Goal: Task Accomplishment & Management: Manage account settings

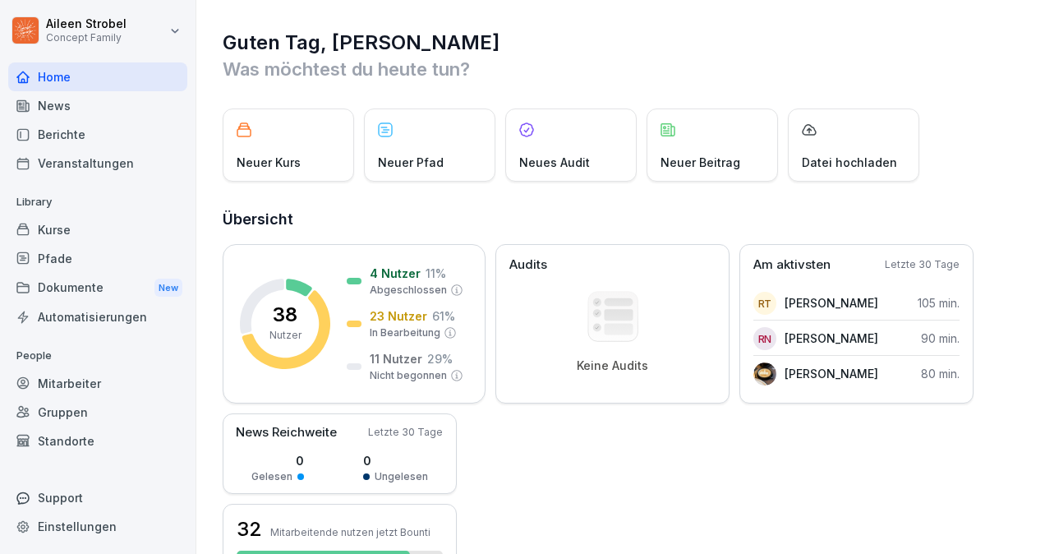
click at [76, 385] on div "Mitarbeiter" at bounding box center [97, 383] width 179 height 29
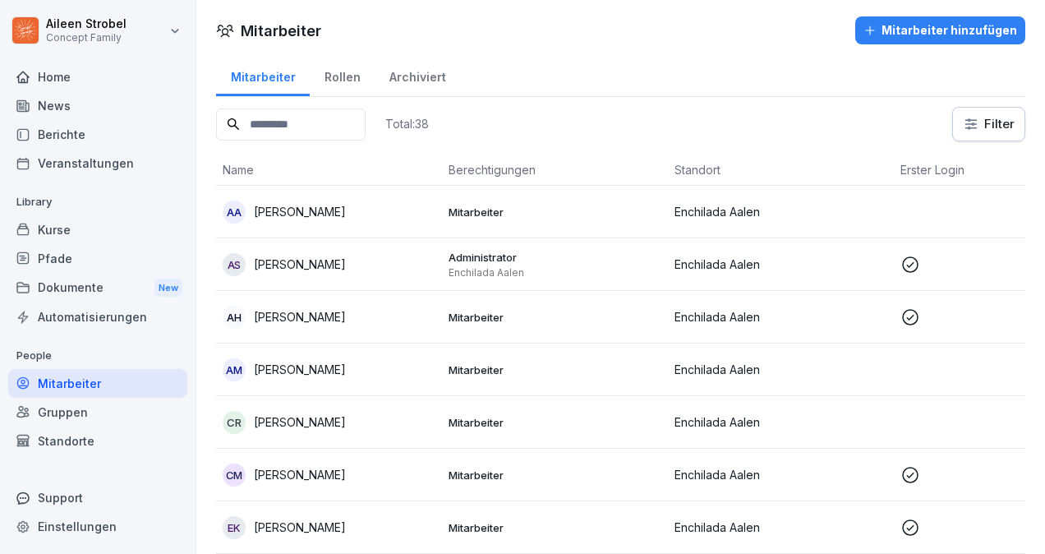
click at [949, 214] on td at bounding box center [1007, 212] width 226 height 53
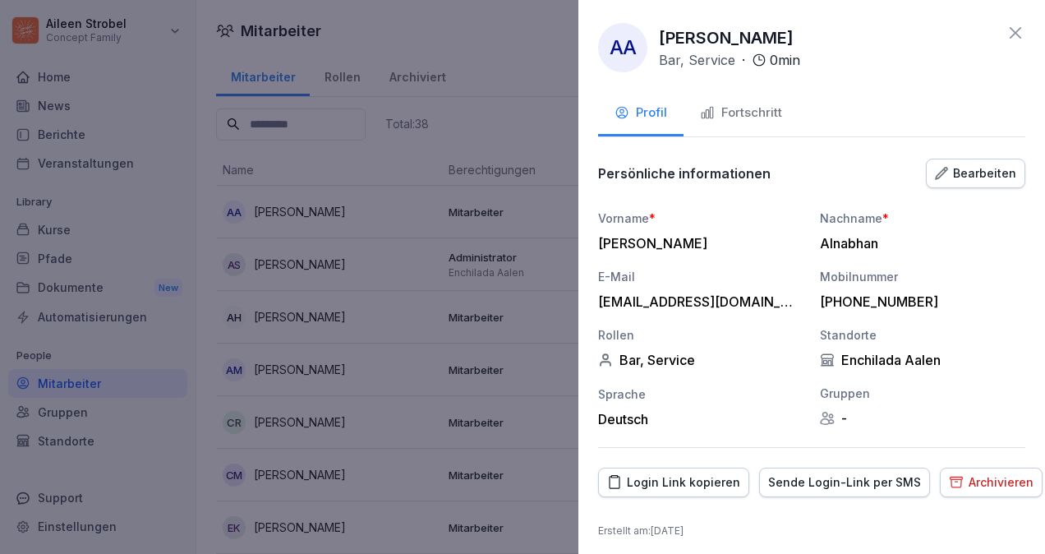
click at [712, 478] on div "Login Link kopieren" at bounding box center [673, 482] width 133 height 18
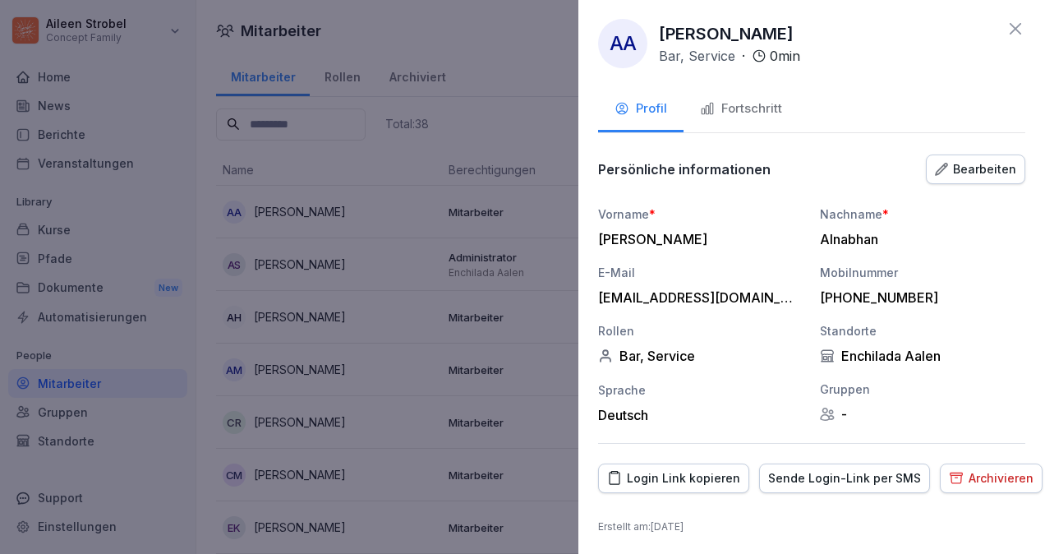
scroll to position [5, 0]
click at [745, 97] on button "Fortschritt" at bounding box center [741, 109] width 115 height 44
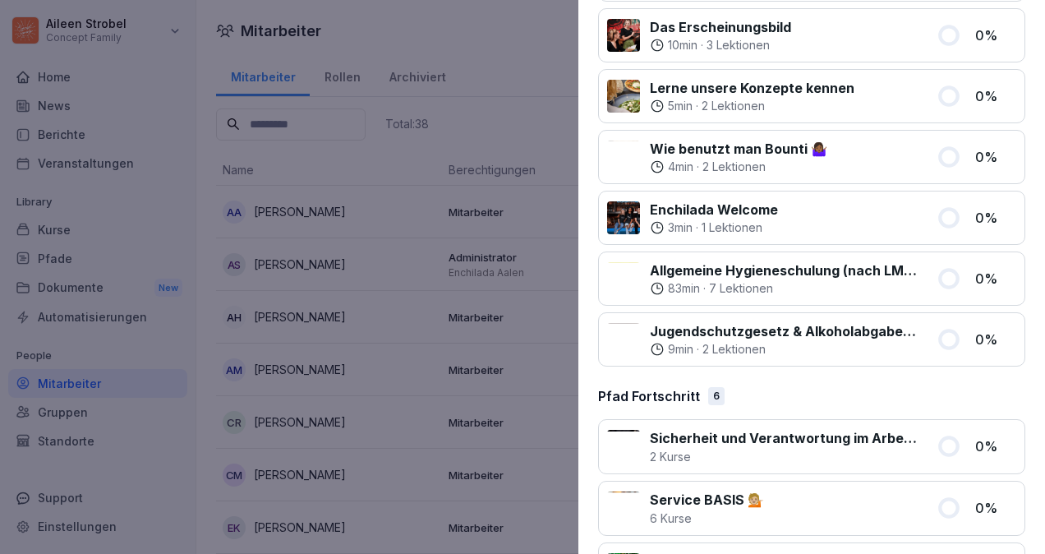
scroll to position [1654, 0]
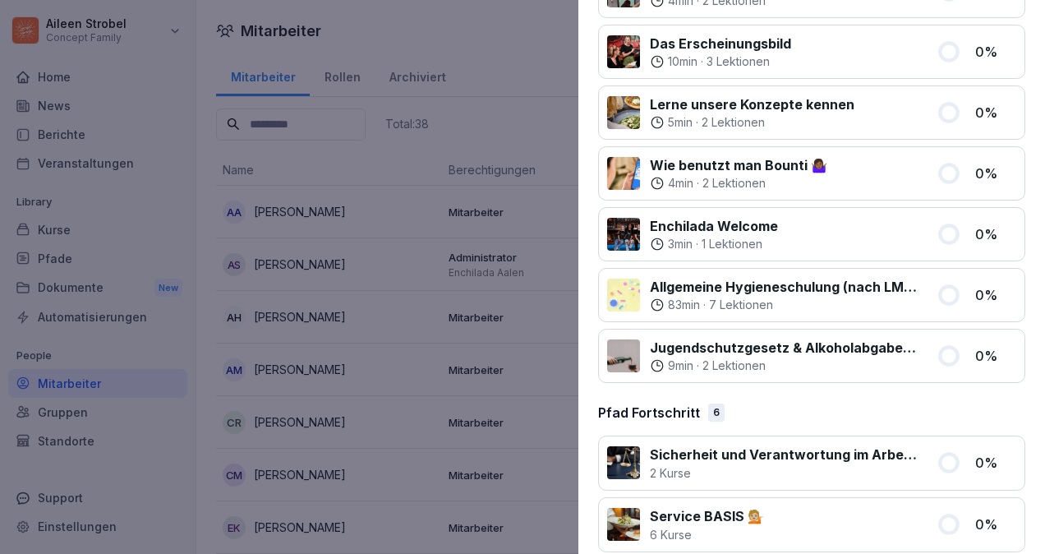
click at [794, 277] on p "Allgemeine Hygieneschulung (nach LMHV §4)" at bounding box center [783, 287] width 267 height 20
click at [940, 286] on icon at bounding box center [948, 294] width 17 height 17
click at [626, 279] on div at bounding box center [623, 295] width 33 height 33
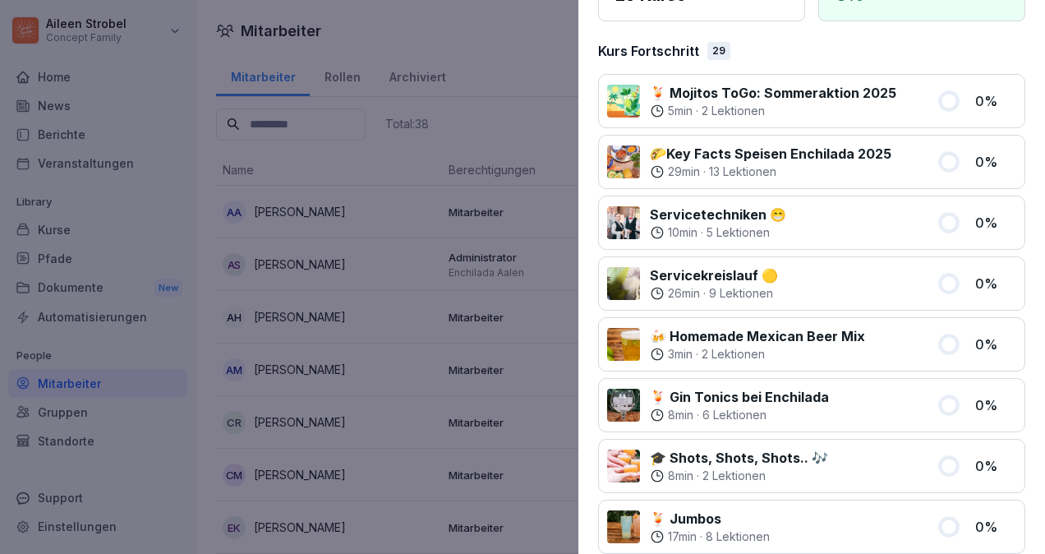
scroll to position [0, 0]
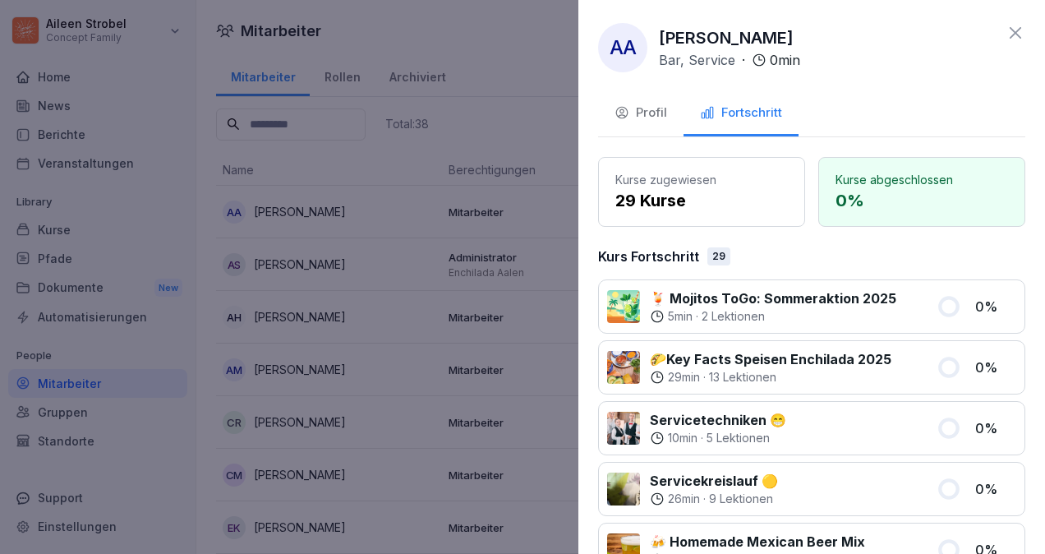
click at [651, 114] on div "Profil" at bounding box center [641, 113] width 53 height 19
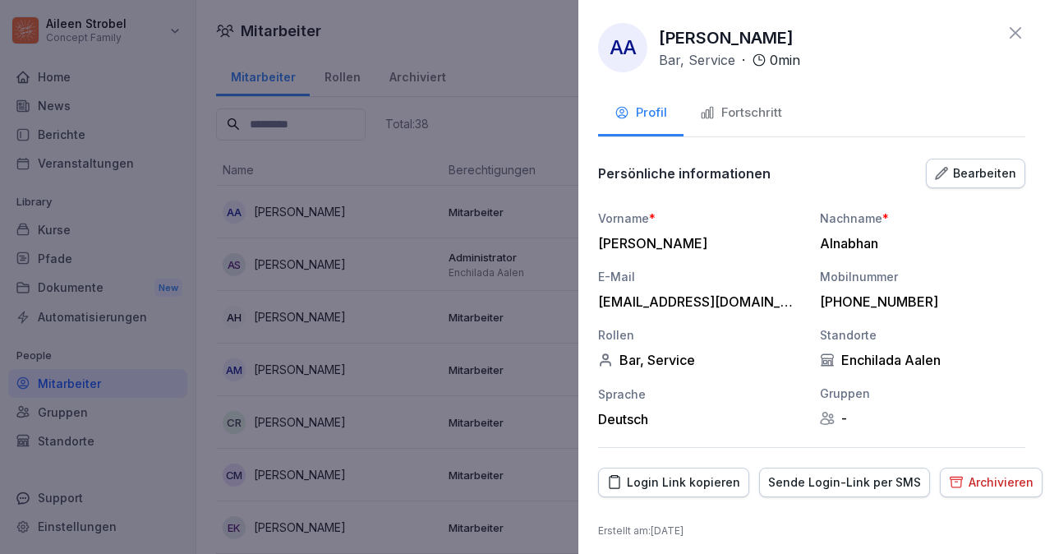
click at [338, 290] on div at bounding box center [522, 277] width 1045 height 554
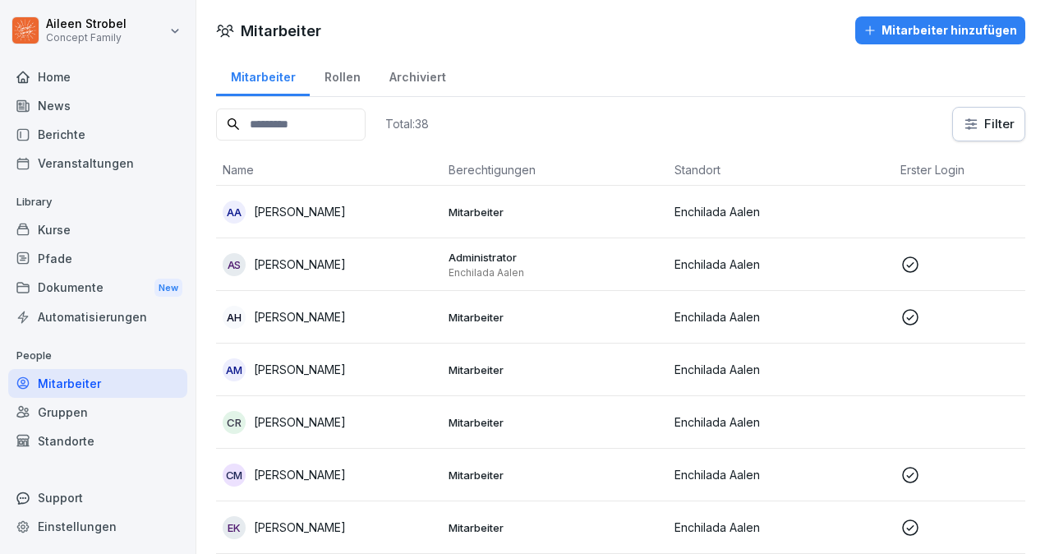
click at [344, 300] on td "AH [PERSON_NAME]" at bounding box center [329, 317] width 226 height 53
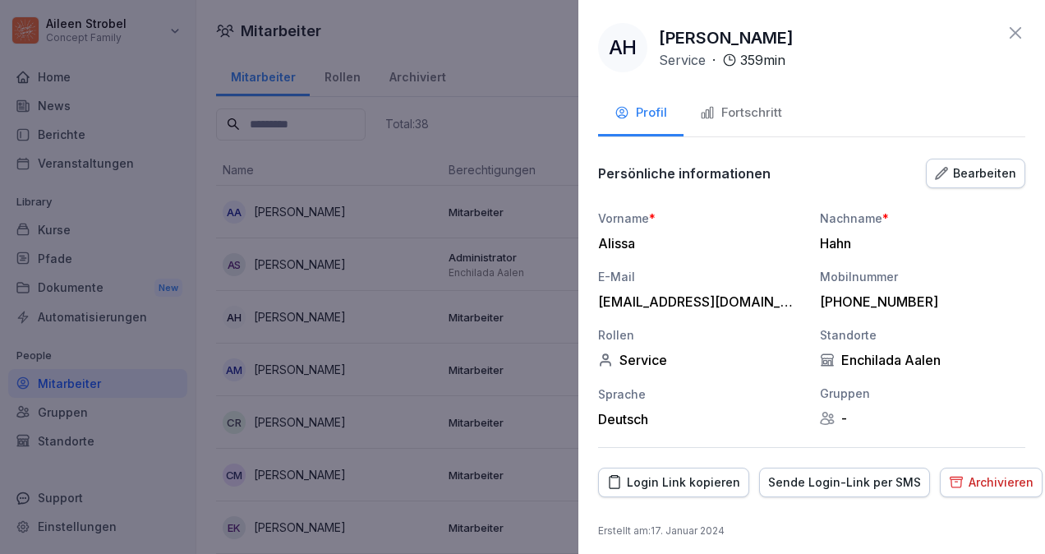
click at [730, 113] on div "Fortschritt" at bounding box center [741, 113] width 82 height 19
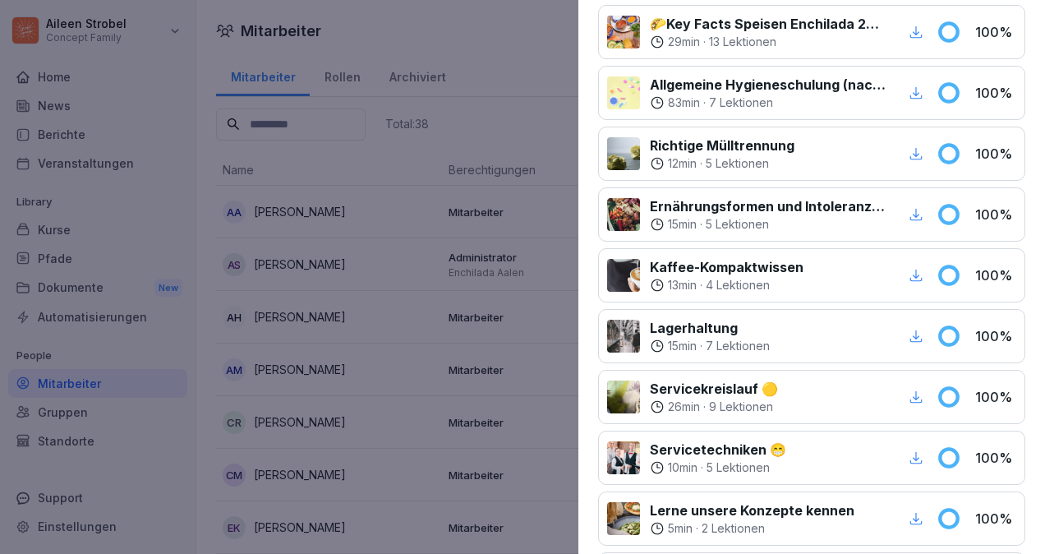
scroll to position [682, 0]
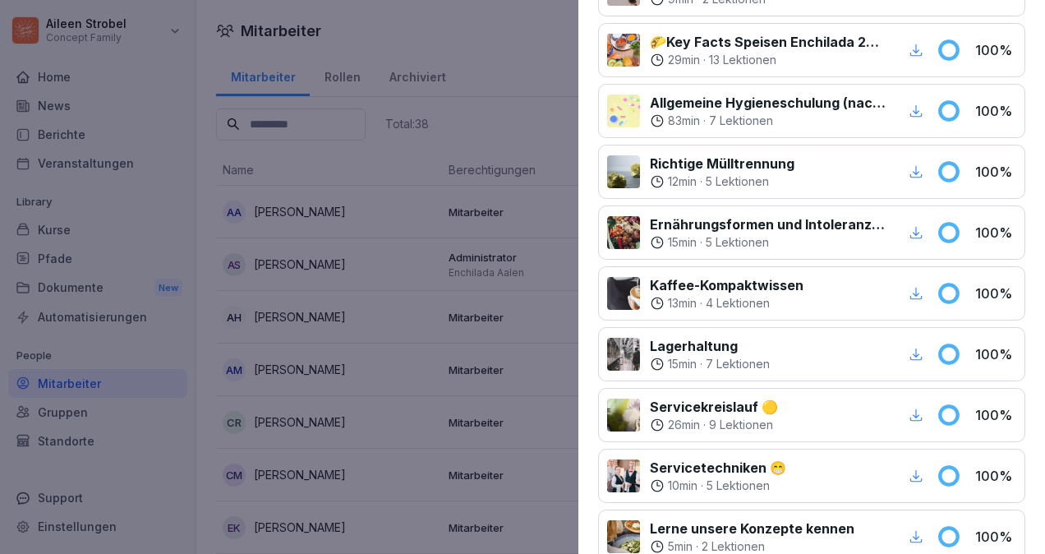
click at [909, 104] on icon "button" at bounding box center [916, 111] width 15 height 15
click at [169, 487] on div at bounding box center [522, 277] width 1045 height 554
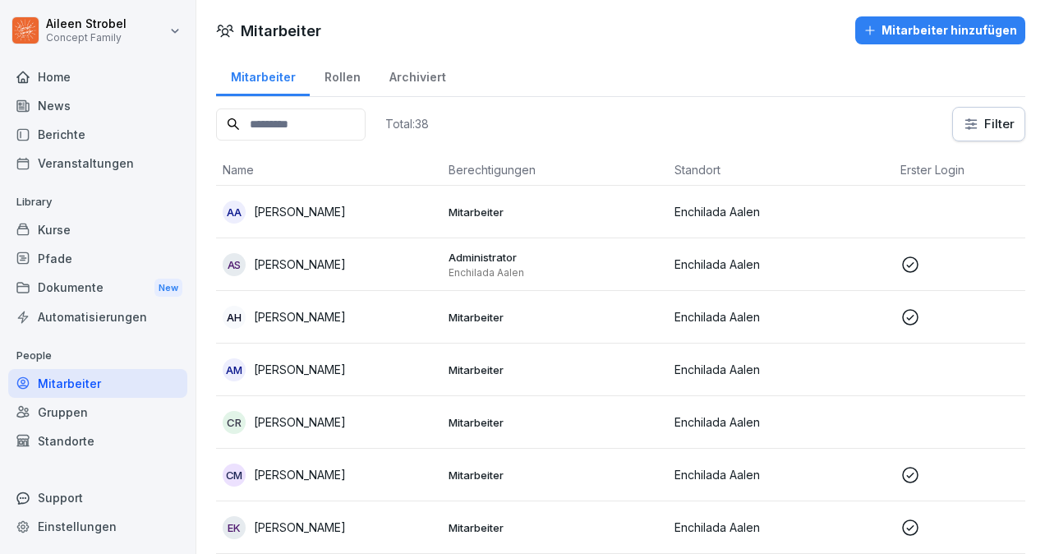
click at [266, 372] on p "[PERSON_NAME]" at bounding box center [300, 369] width 92 height 17
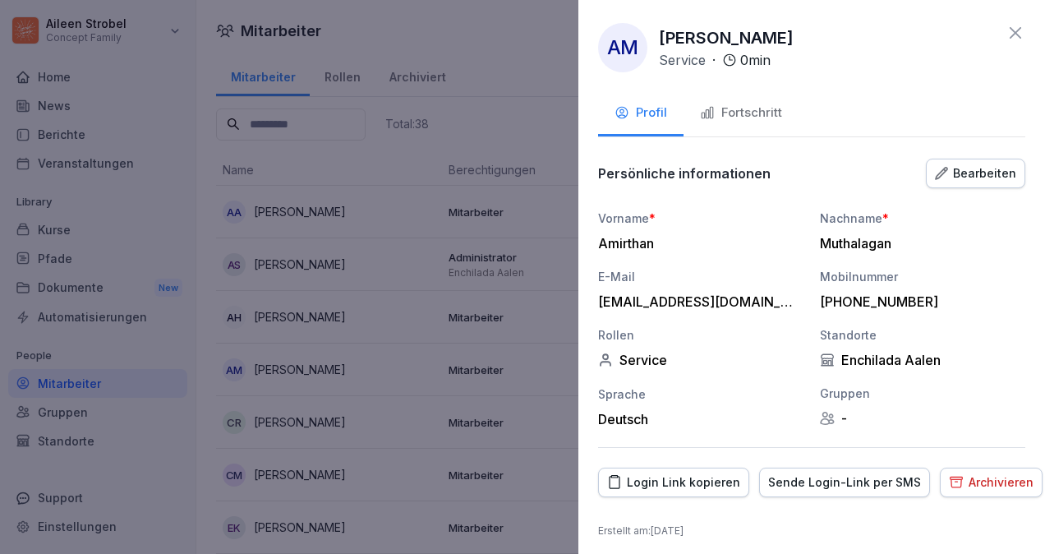
click at [786, 114] on button "Fortschritt" at bounding box center [741, 114] width 115 height 44
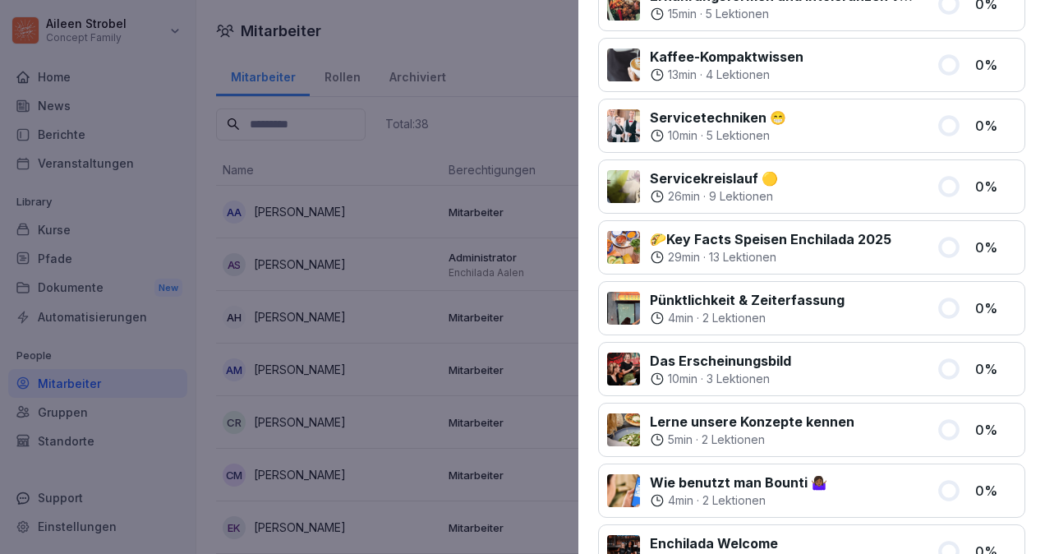
scroll to position [216, 0]
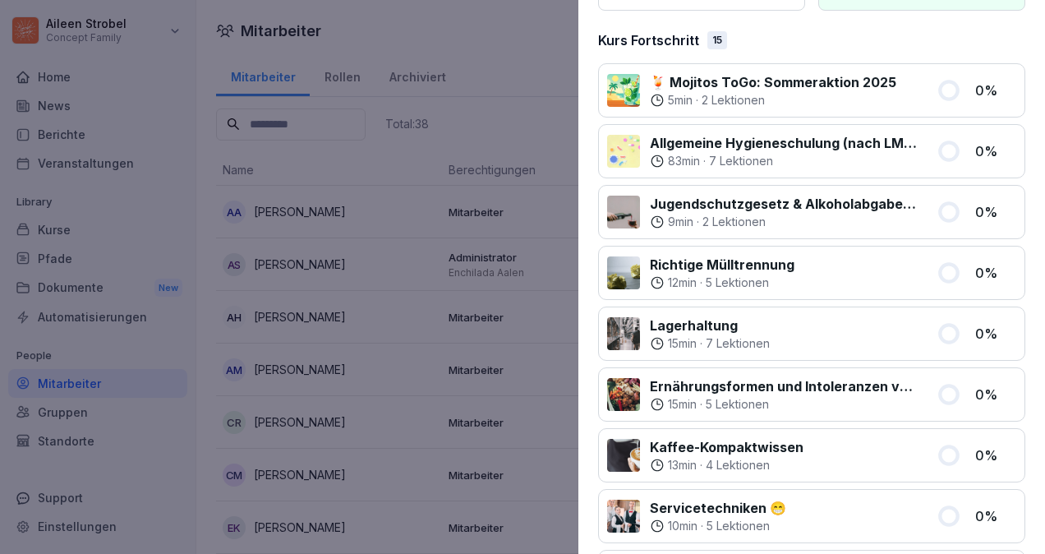
drag, startPoint x: 758, startPoint y: 503, endPoint x: 559, endPoint y: 275, distance: 302.9
click at [559, 275] on div at bounding box center [522, 277] width 1045 height 554
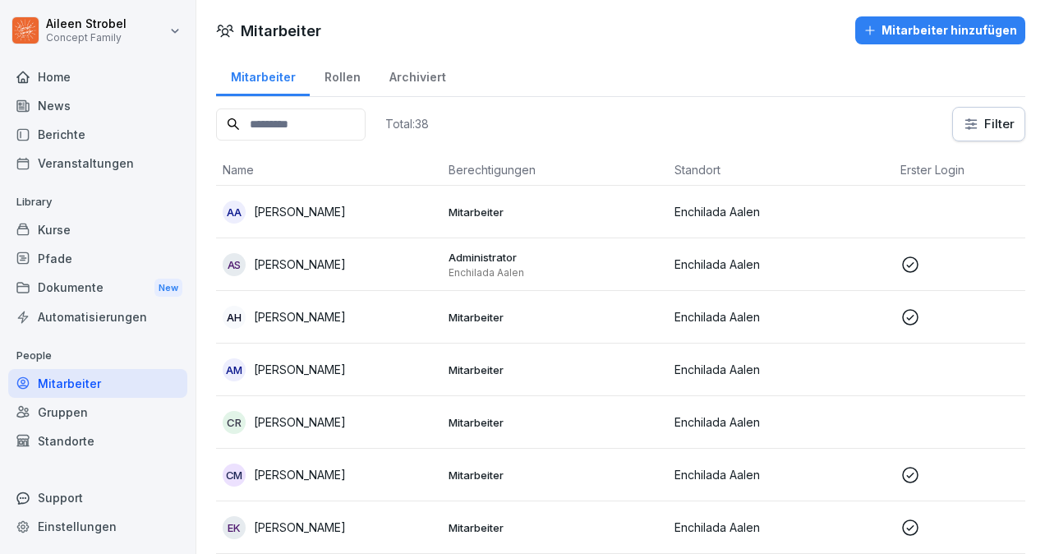
click at [901, 363] on td at bounding box center [1007, 370] width 226 height 53
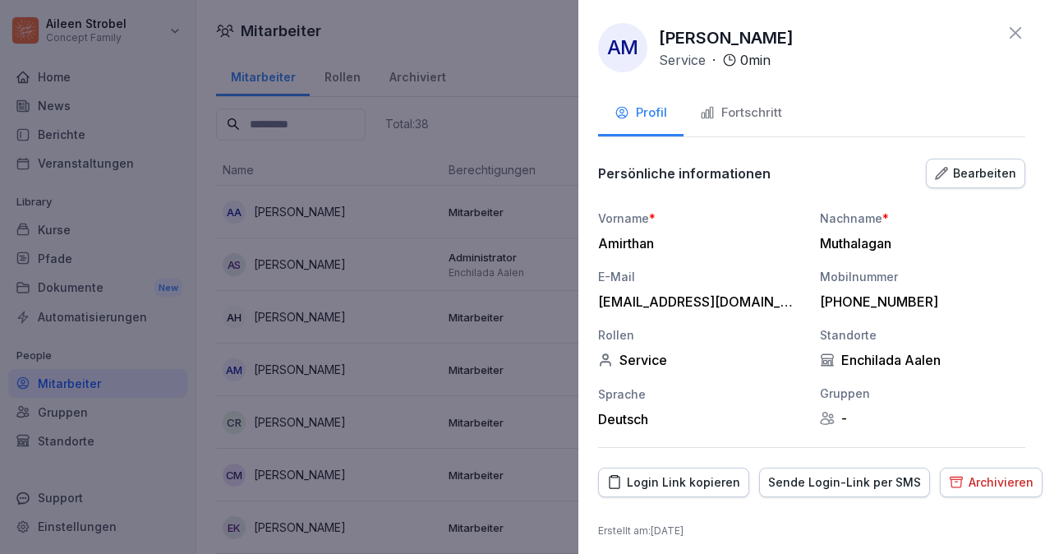
click at [722, 107] on div "Fortschritt" at bounding box center [741, 113] width 82 height 19
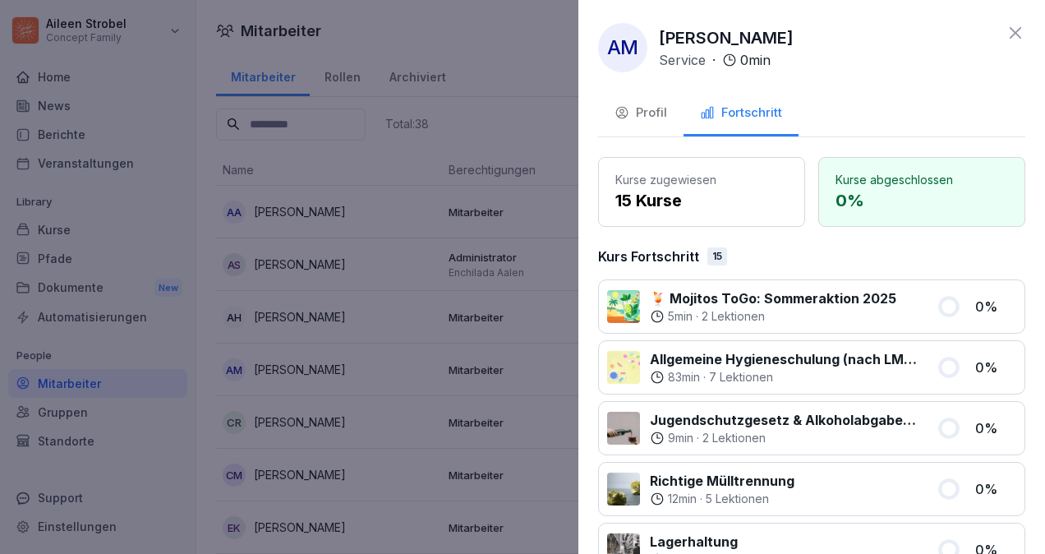
click at [656, 123] on button "Profil" at bounding box center [640, 114] width 85 height 44
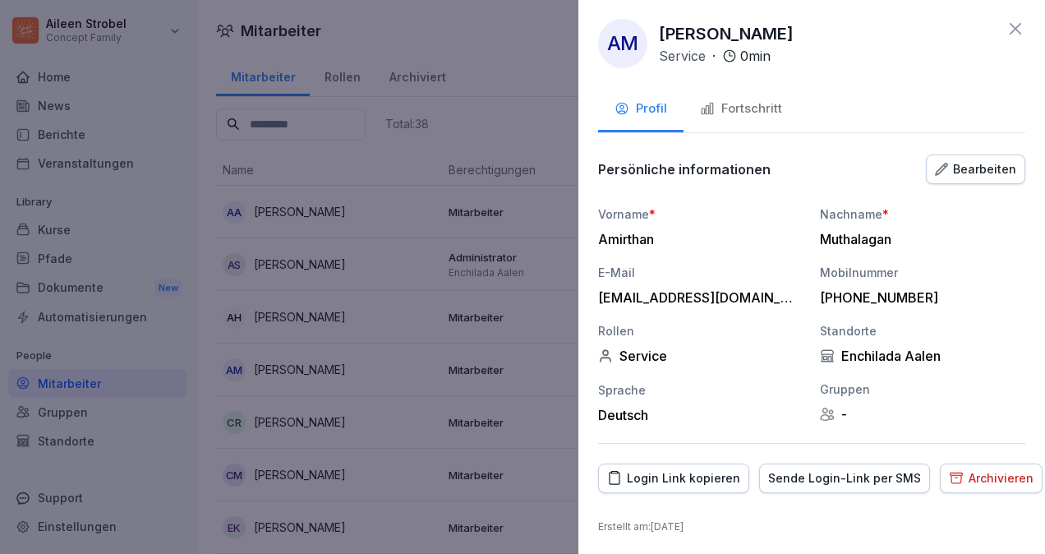
scroll to position [5, 0]
click at [699, 473] on div "Login Link kopieren" at bounding box center [673, 478] width 133 height 18
